Goal: Find specific page/section: Find specific page/section

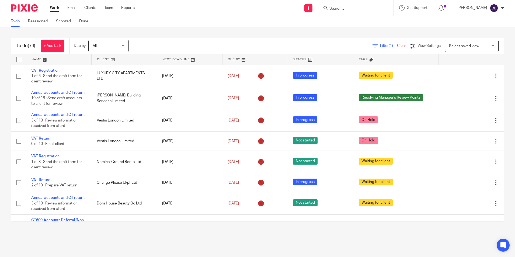
click at [351, 6] on input "Search" at bounding box center [353, 8] width 48 height 5
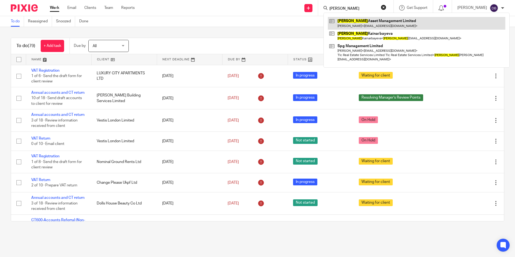
type input "[PERSON_NAME]"
click at [364, 21] on link at bounding box center [416, 23] width 177 height 12
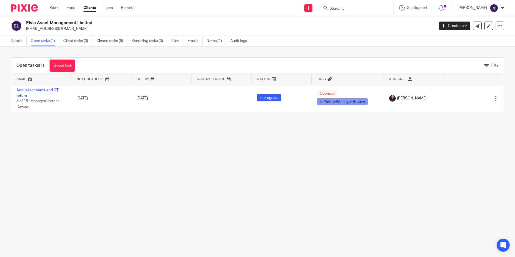
click at [99, 133] on main "Elvia Asset Management Limited gianmariapanini@gmail.com Create task Update fro…" at bounding box center [257, 128] width 515 height 257
